Goal: Task Accomplishment & Management: Manage account settings

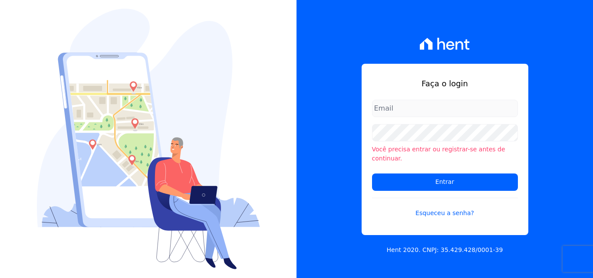
type input "[PERSON_NAME][EMAIL_ADDRESS][PERSON_NAME][DOMAIN_NAME]"
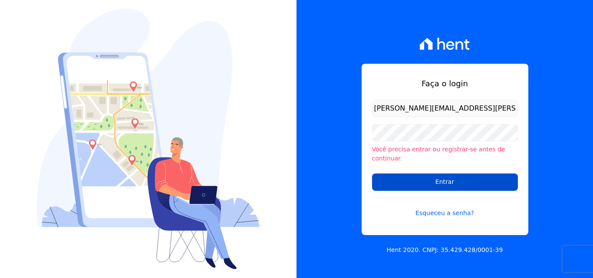
click at [440, 176] on input "Entrar" at bounding box center [445, 182] width 146 height 17
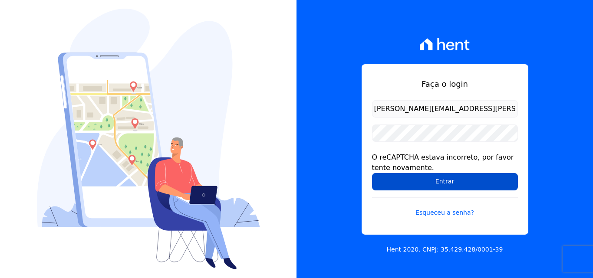
click at [428, 179] on input "Entrar" at bounding box center [445, 181] width 146 height 17
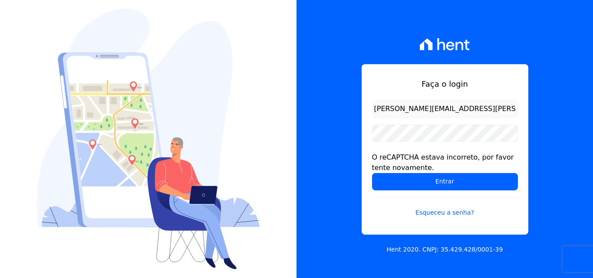
click at [480, 109] on input "[PERSON_NAME][EMAIL_ADDRESS][PERSON_NAME][DOMAIN_NAME]" at bounding box center [445, 108] width 146 height 17
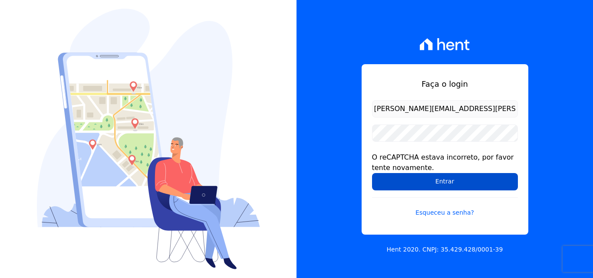
click at [421, 182] on input "Entrar" at bounding box center [445, 181] width 146 height 17
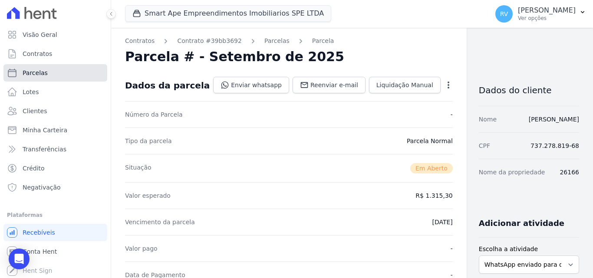
click at [26, 72] on span "Parcelas" at bounding box center [35, 73] width 25 height 9
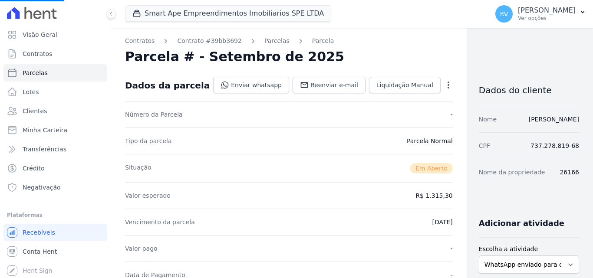
select select
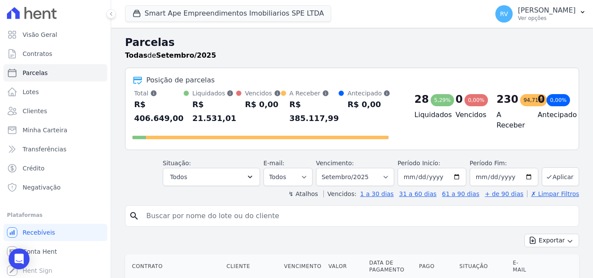
click at [214, 208] on input "search" at bounding box center [358, 216] width 434 height 17
paste input "GILDENIR NOVAIS SOUSA"
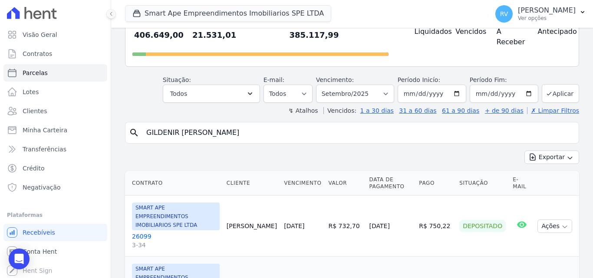
scroll to position [87, 0]
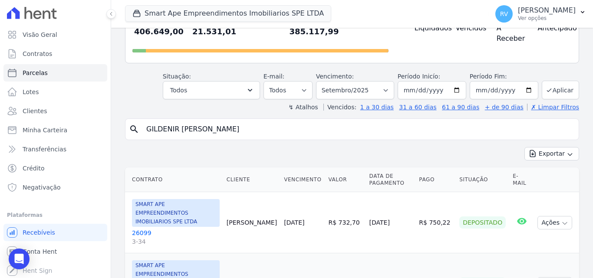
type input "GILDENIR NOVAIS SOUSA"
select select
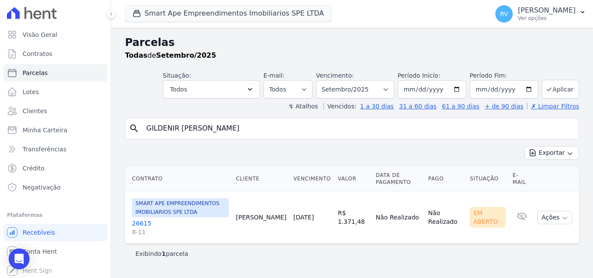
click at [141, 223] on link "26615 8-11" at bounding box center [180, 227] width 97 height 17
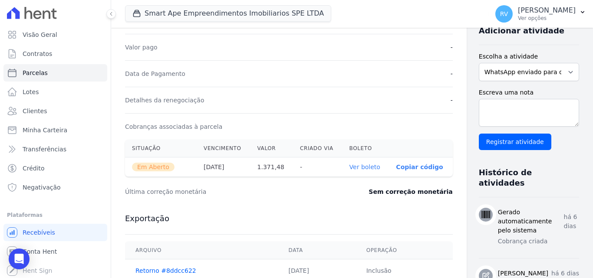
scroll to position [217, 0]
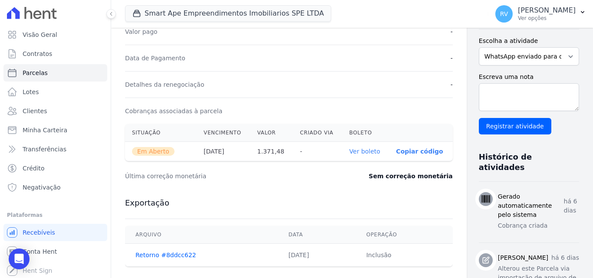
click at [350, 150] on link "Ver boleto" at bounding box center [365, 151] width 31 height 7
